Goal: Task Accomplishment & Management: Complete application form

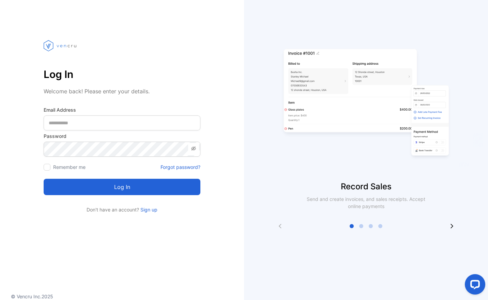
click at [450, 224] on icon at bounding box center [451, 225] width 5 height 5
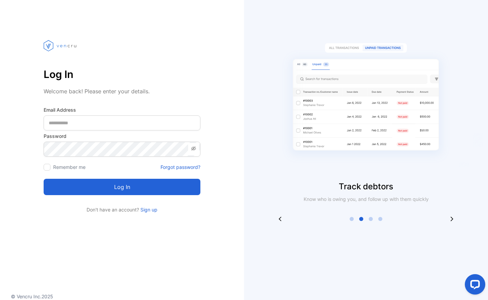
click at [454, 214] on div "Track debtors Know who is owing you, and follow up with them quickly" at bounding box center [366, 124] width 244 height 194
click at [451, 217] on icon at bounding box center [451, 218] width 5 height 5
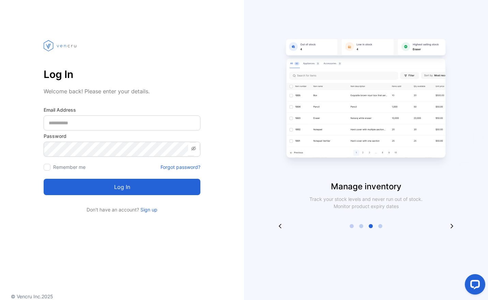
click at [449, 224] on icon at bounding box center [451, 225] width 5 height 5
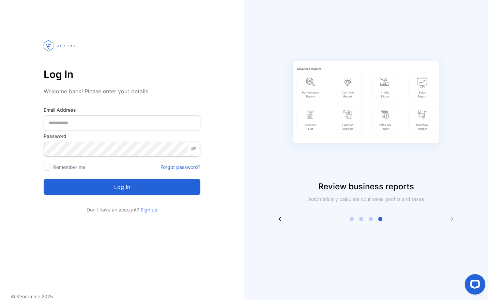
click at [453, 218] on icon at bounding box center [451, 218] width 5 height 5
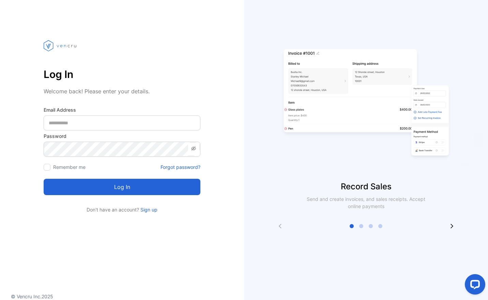
click at [452, 224] on icon at bounding box center [451, 225] width 5 height 5
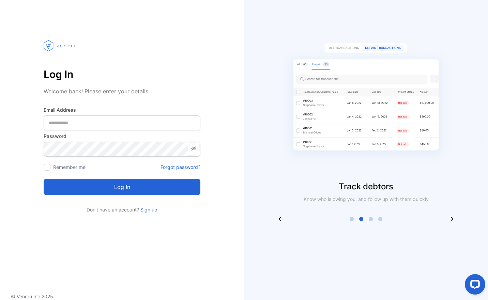
click at [452, 224] on div "Track debtors Know who is owing you, and follow up with them quickly" at bounding box center [366, 150] width 244 height 300
click at [451, 219] on icon at bounding box center [451, 218] width 5 height 5
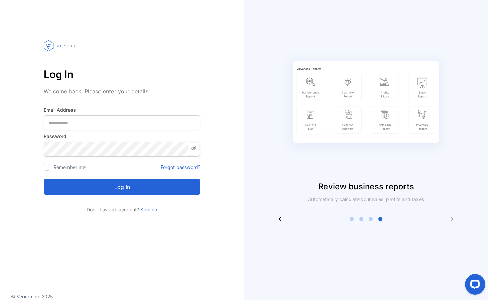
click at [150, 210] on link "Sign up" at bounding box center [148, 210] width 18 height 6
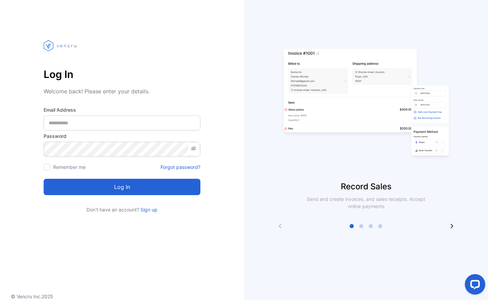
click at [149, 209] on link "Sign up" at bounding box center [148, 210] width 18 height 6
